Goal: Task Accomplishment & Management: Use online tool/utility

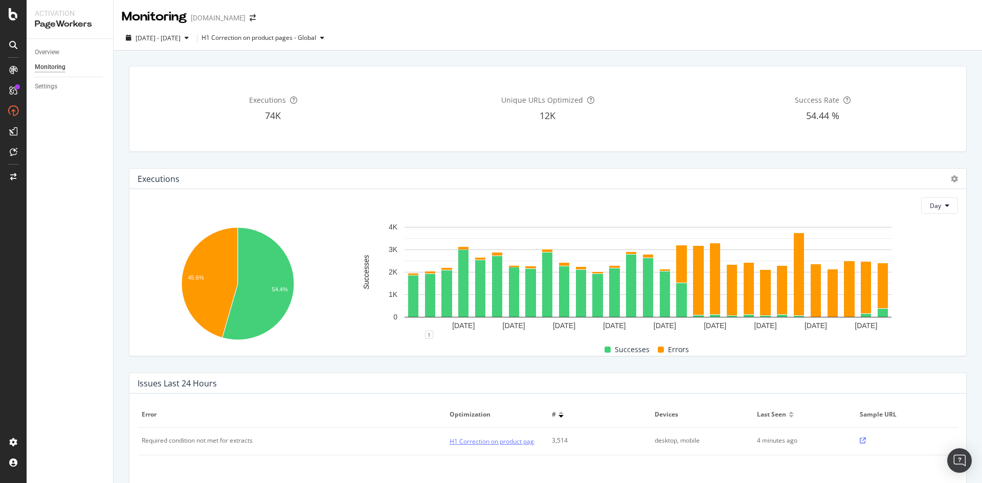
click at [502, 441] on link "H1 Correction on product pages - Global" at bounding box center [507, 441] width 115 height 11
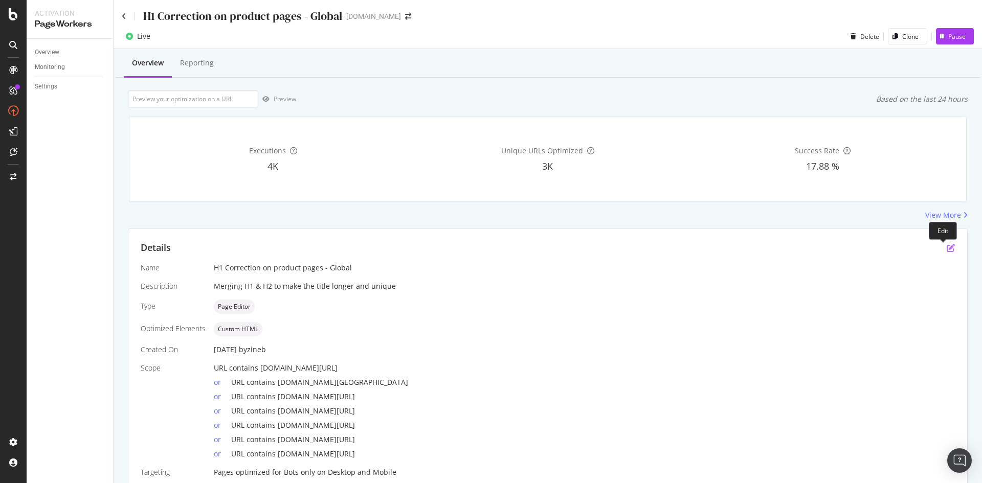
click at [947, 248] on icon "pen-to-square" at bounding box center [951, 248] width 8 height 8
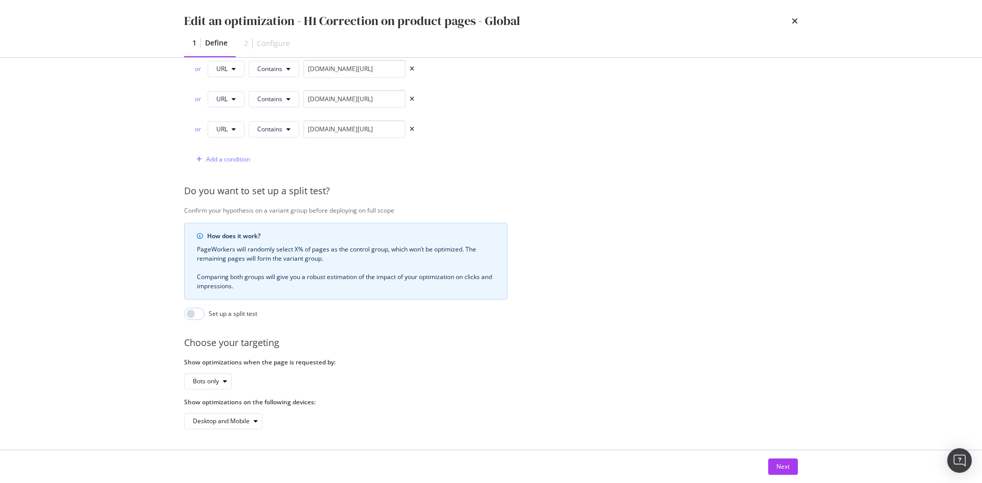
scroll to position [407, 0]
click at [783, 469] on div "Next" at bounding box center [782, 466] width 13 height 9
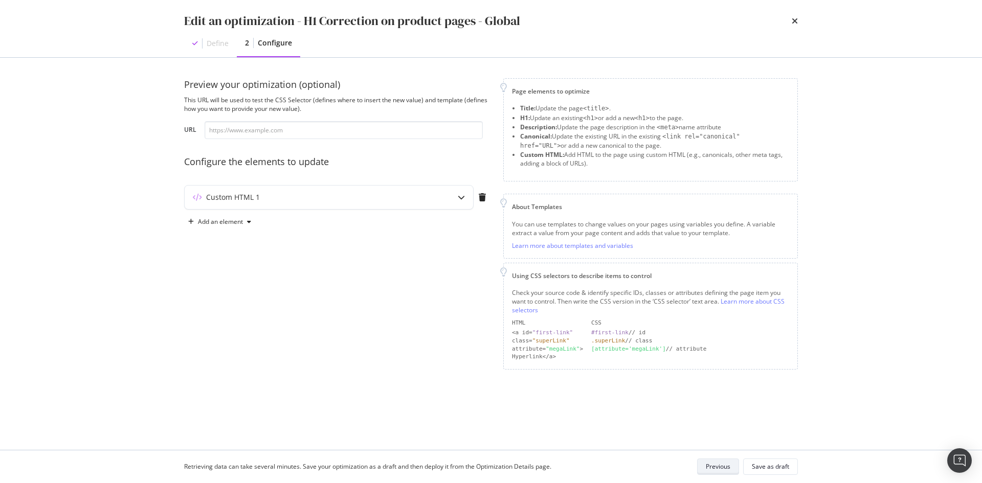
scroll to position [0, 0]
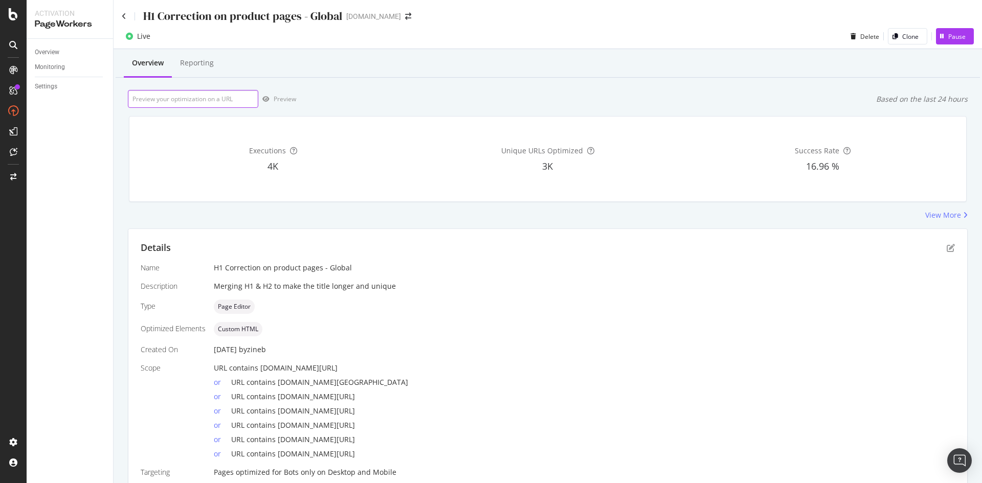
click at [217, 103] on input "url" at bounding box center [193, 99] width 130 height 18
paste input "[URL][DOMAIN_NAME]"
type input "[URL][DOMAIN_NAME]"
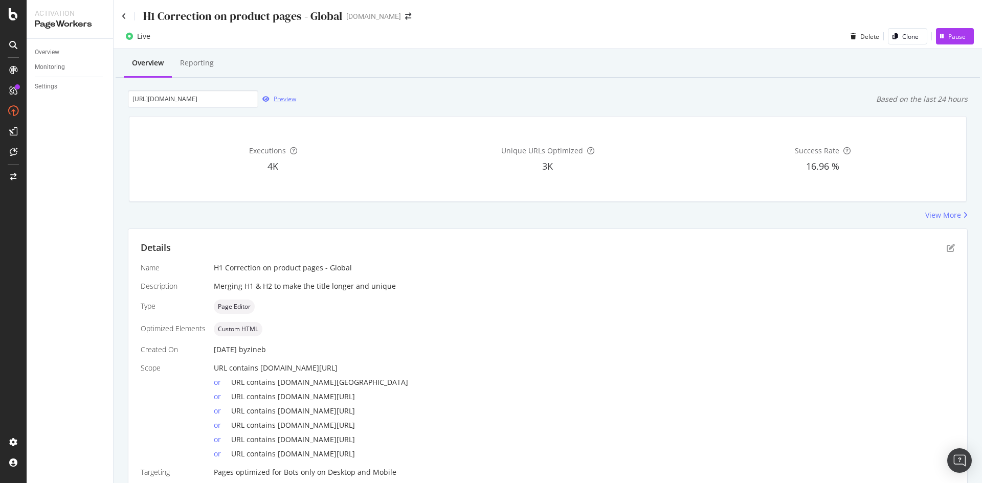
click at [277, 102] on div "Preview" at bounding box center [285, 99] width 23 height 9
click at [947, 248] on icon "pen-to-square" at bounding box center [951, 248] width 8 height 8
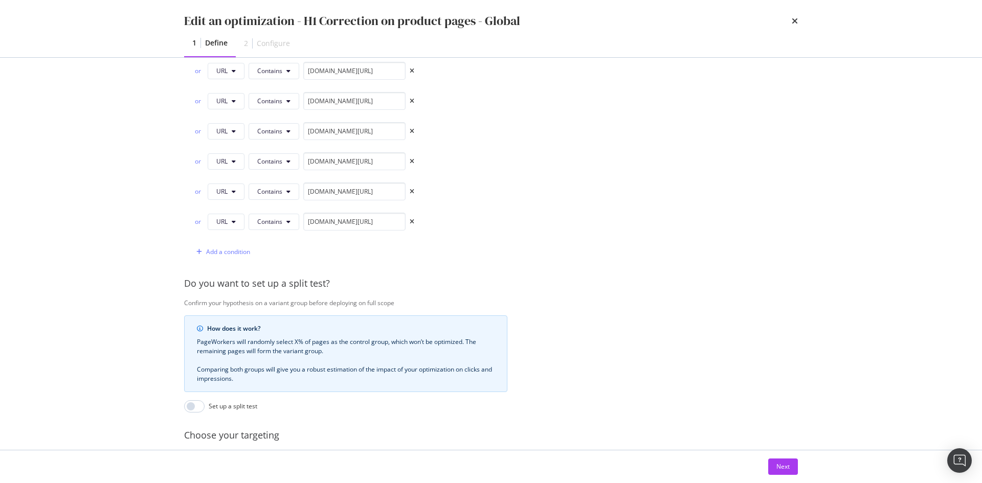
scroll to position [307, 0]
click at [780, 468] on div "Next" at bounding box center [782, 466] width 13 height 9
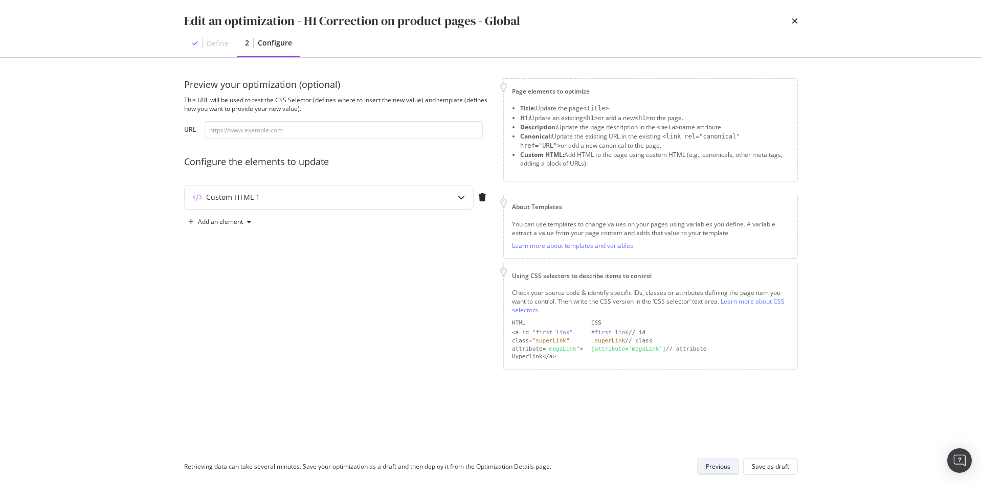
scroll to position [0, 0]
click at [340, 130] on input "modal" at bounding box center [344, 130] width 278 height 18
paste input "[URL][DOMAIN_NAME]"
type input "[URL][DOMAIN_NAME]"
click at [399, 205] on div "Custom HTML 1" at bounding box center [329, 198] width 289 height 24
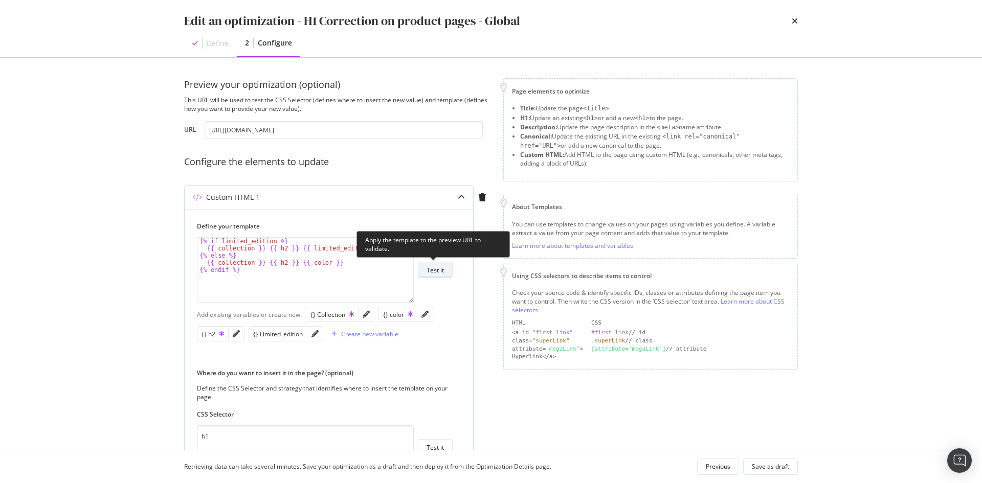
click at [434, 270] on div "Test it" at bounding box center [435, 270] width 17 height 9
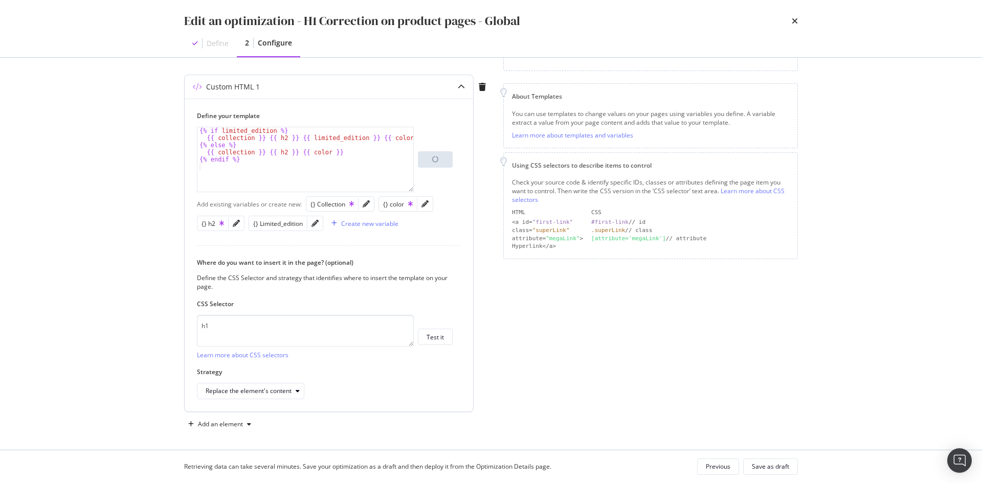
scroll to position [114, 0]
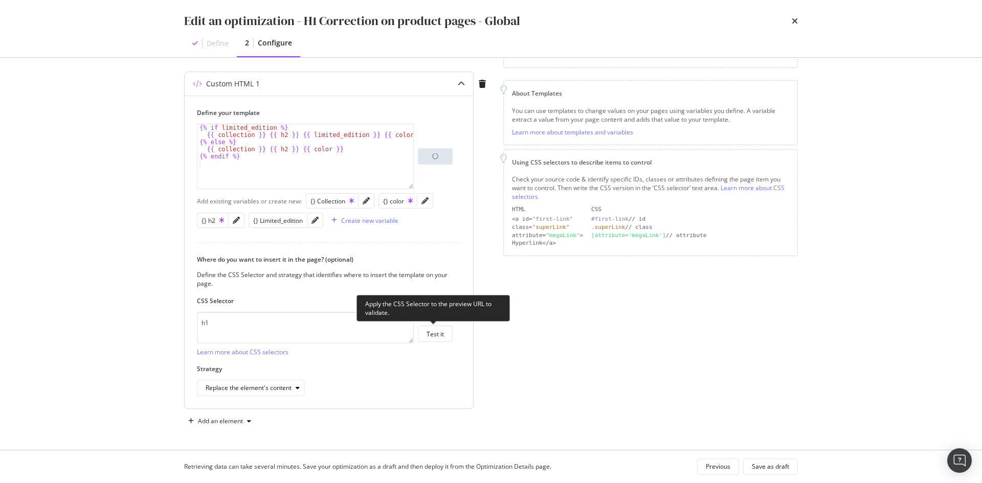
click at [431, 324] on div "h1 Learn more about CSS selectors Test it" at bounding box center [325, 334] width 256 height 45
click at [443, 339] on div "Test it" at bounding box center [435, 334] width 17 height 14
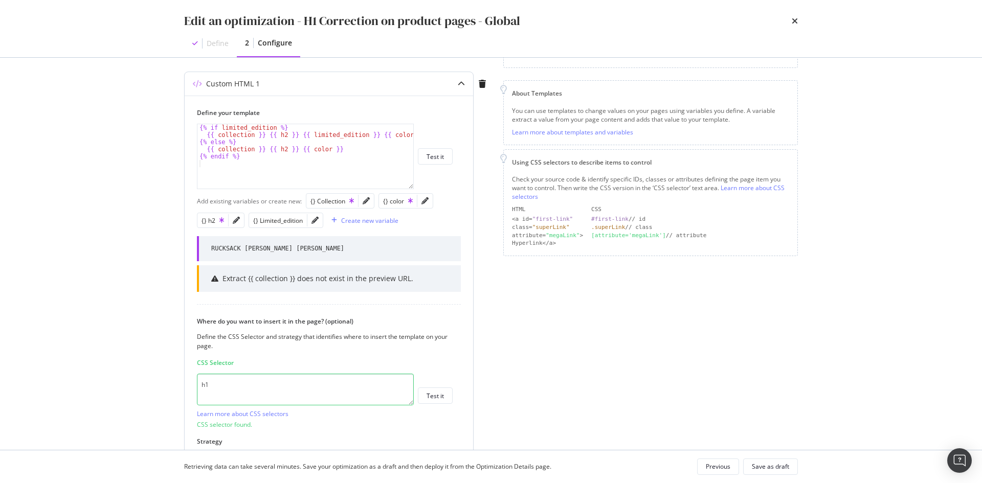
click at [363, 195] on div "modal" at bounding box center [366, 201] width 15 height 14
click at [363, 201] on icon "pencil" at bounding box center [366, 200] width 7 height 7
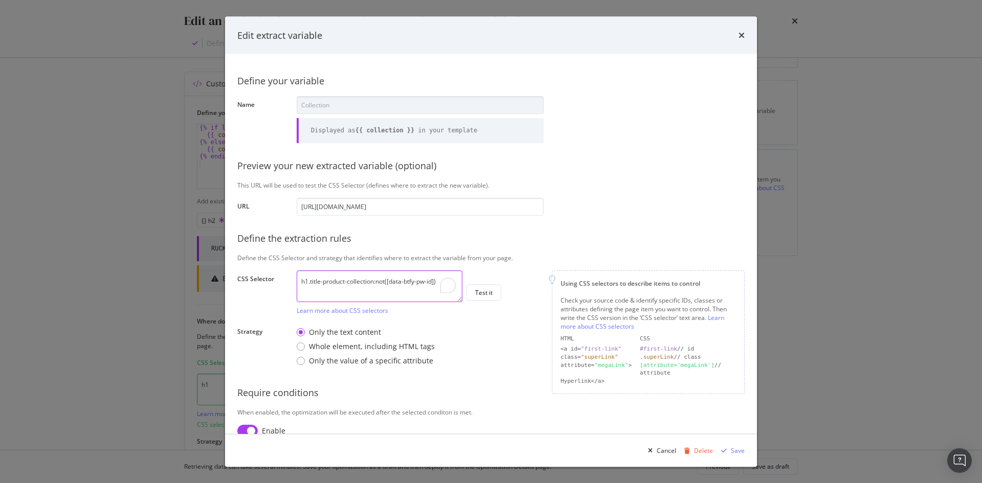
drag, startPoint x: 451, startPoint y: 283, endPoint x: 284, endPoint y: 278, distance: 167.3
click at [0, 0] on div "CSS Selector h1.title-product-collection:not([data-btfy-pw-id]) Learn more abou…" at bounding box center [0, 0] width 0 height 0
click at [346, 284] on textarea "h1.title-product-collection:not([data-btfy-pw-id])" at bounding box center [380, 286] width 166 height 32
drag, startPoint x: 375, startPoint y: 284, endPoint x: 402, endPoint y: 373, distance: 93.4
click at [313, 290] on textarea "h1.title-product-collection:not([data-btfy-pw-id])" at bounding box center [380, 286] width 166 height 32
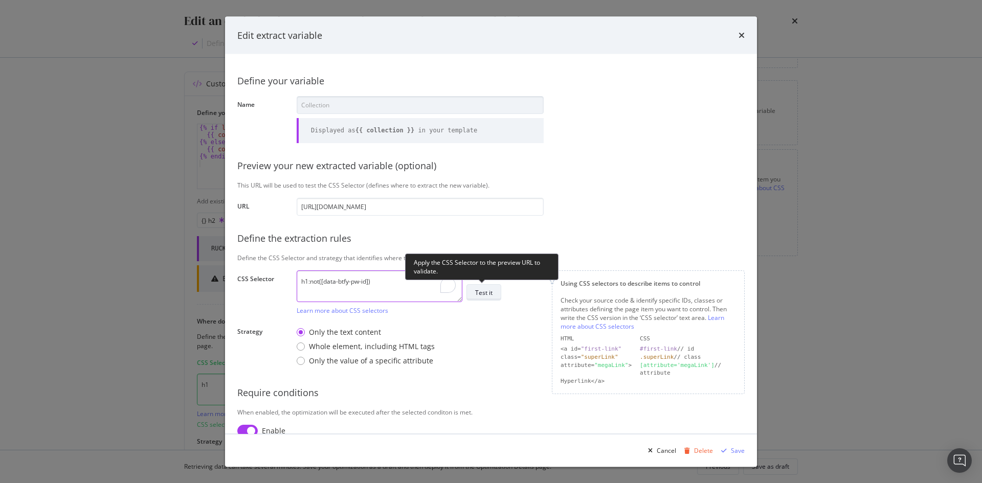
type textarea "h1:not([data-btfy-pw-id])"
click at [480, 284] on button "Test it" at bounding box center [484, 292] width 35 height 16
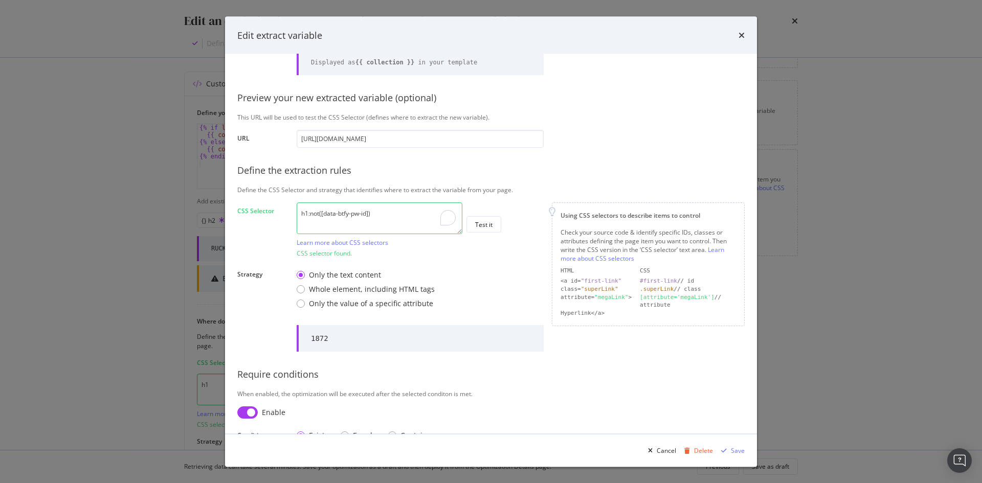
scroll to position [91, 0]
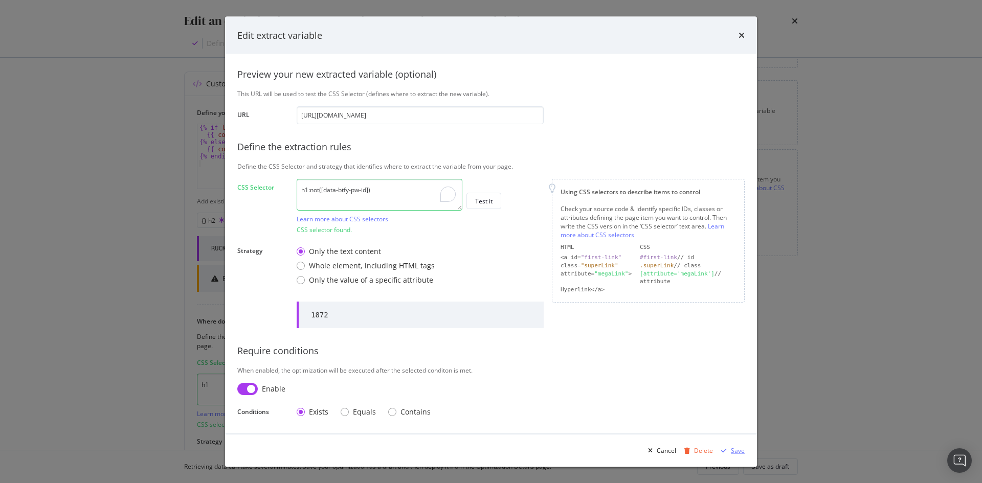
click at [739, 449] on div "Save" at bounding box center [738, 450] width 14 height 9
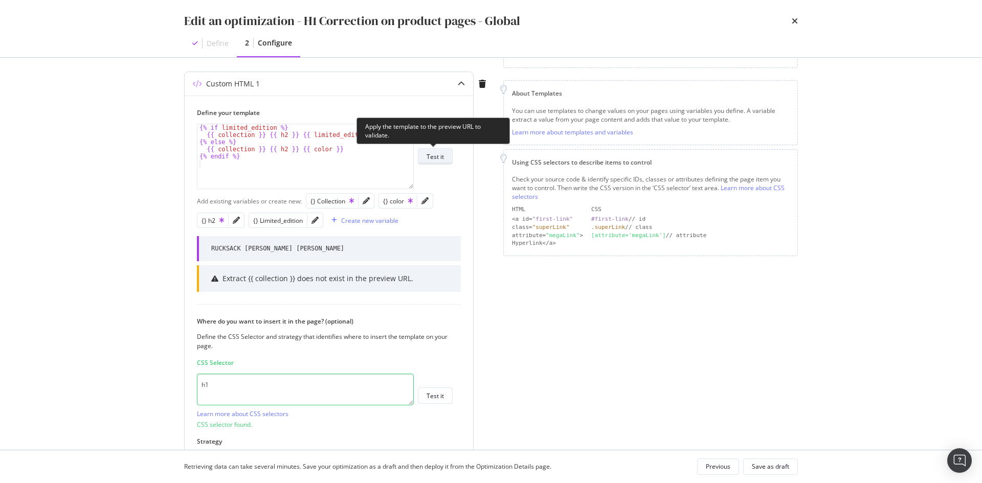
click at [439, 156] on div "Test it" at bounding box center [435, 156] width 17 height 9
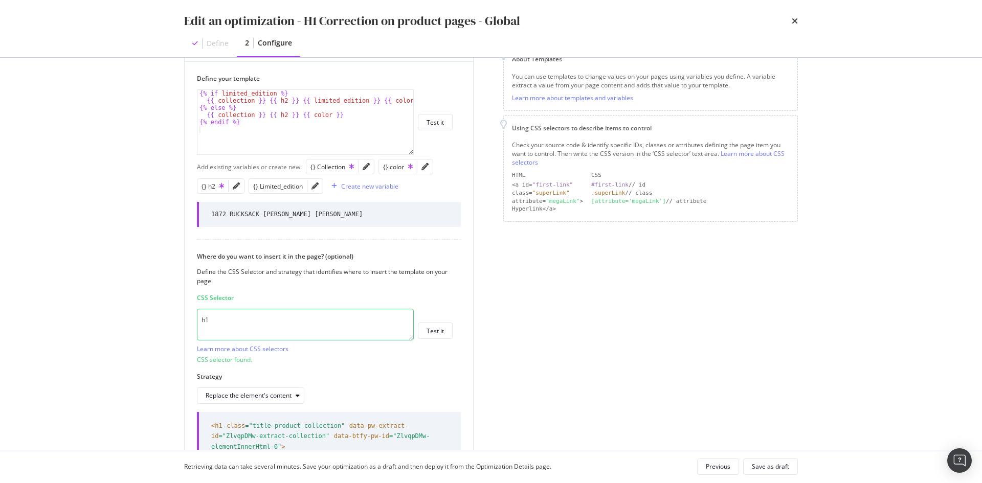
scroll to position [230, 0]
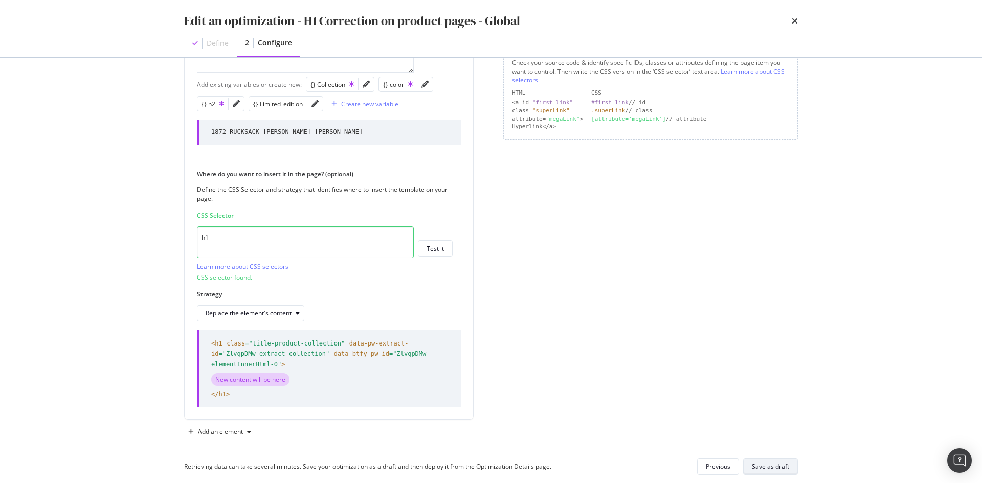
click at [754, 465] on div "Save as draft" at bounding box center [770, 466] width 37 height 9
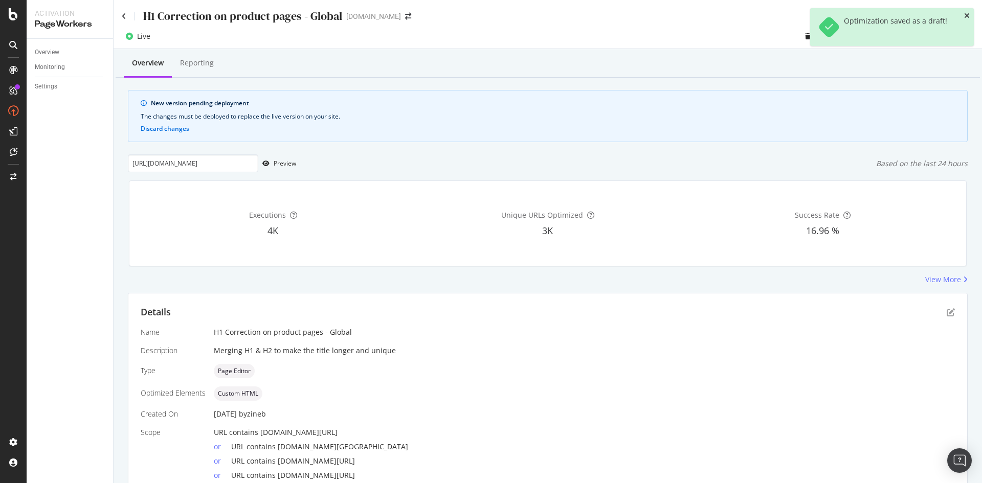
click at [968, 16] on icon "close toast" at bounding box center [967, 15] width 6 height 7
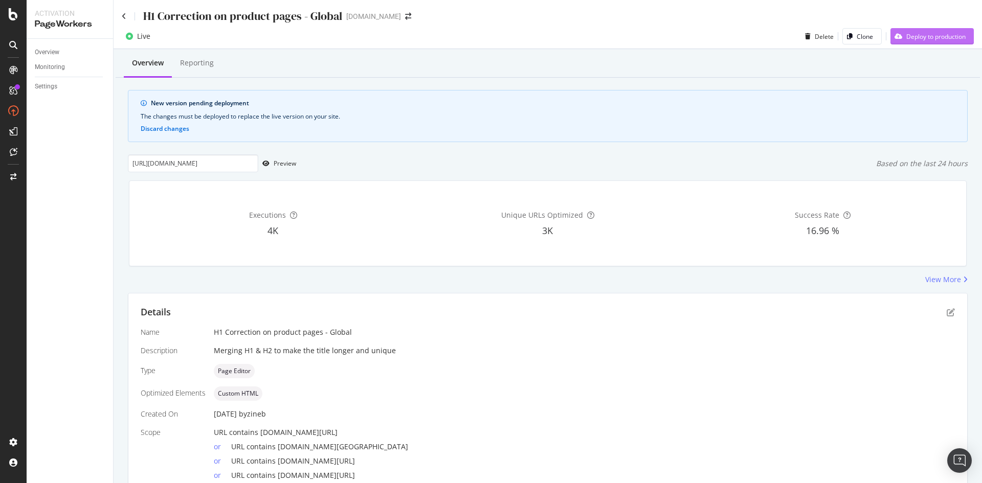
click at [947, 36] on div "Deploy to production" at bounding box center [935, 36] width 59 height 9
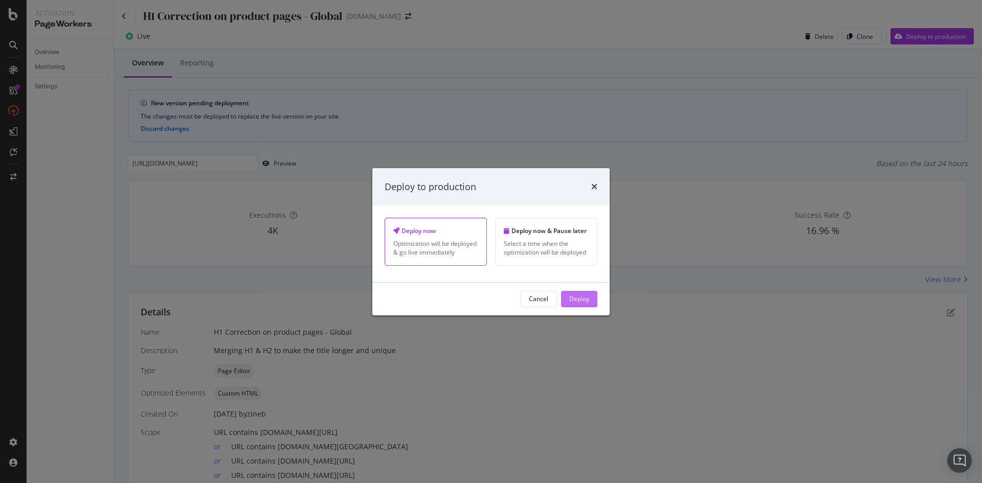
click at [566, 298] on button "Deploy" at bounding box center [579, 299] width 36 height 16
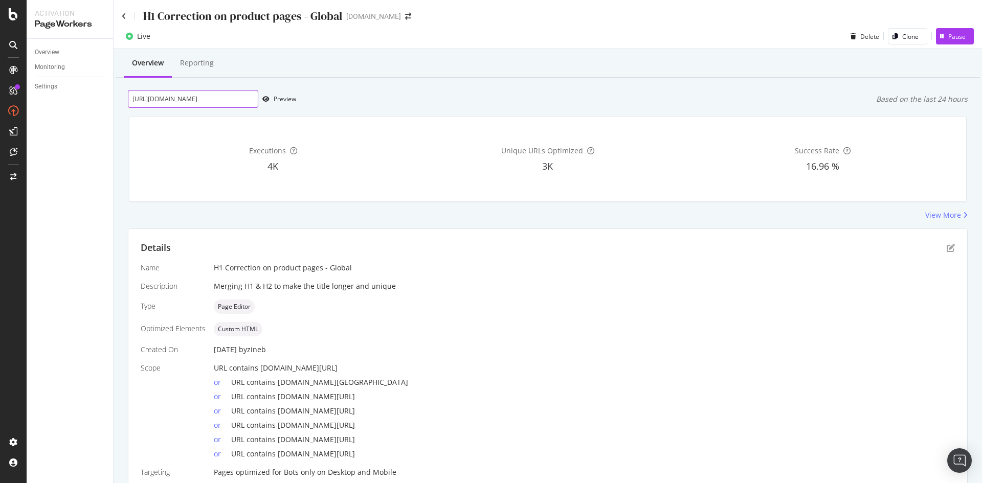
click at [153, 105] on input "[URL][DOMAIN_NAME]" at bounding box center [193, 99] width 130 height 18
paste input "[DOMAIN_NAME][URL]"
type input "[URL][DOMAIN_NAME]"
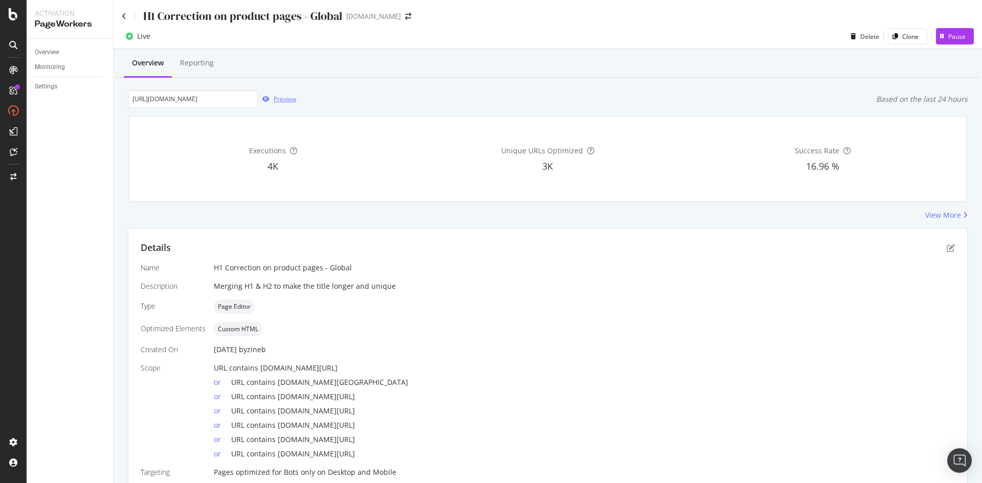
click at [287, 96] on div "Preview" at bounding box center [285, 99] width 23 height 9
